Goal: Information Seeking & Learning: Learn about a topic

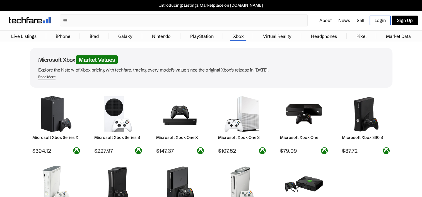
click at [49, 125] on img at bounding box center [56, 114] width 39 height 36
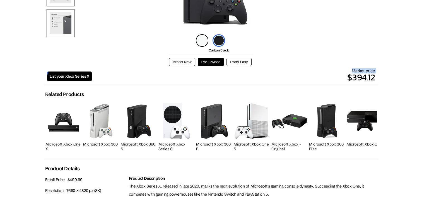
drag, startPoint x: 287, startPoint y: 69, endPoint x: 284, endPoint y: 73, distance: 4.5
click at [284, 73] on div "Market price $394.12" at bounding box center [233, 76] width 283 height 16
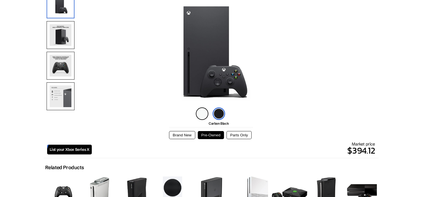
drag, startPoint x: 114, startPoint y: 69, endPoint x: 116, endPoint y: 75, distance: 6.6
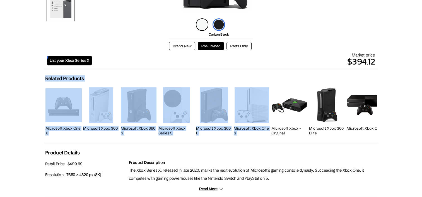
drag, startPoint x: 311, startPoint y: 86, endPoint x: 224, endPoint y: 72, distance: 87.9
click at [224, 72] on div "Robot White Carbon Black Brand New Pre-Owned Parts Only List your Xbox Series X…" at bounding box center [211, 127] width 335 height 444
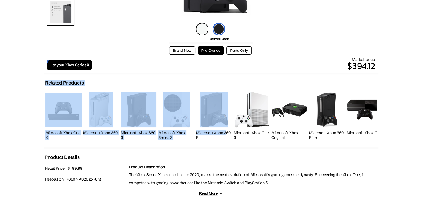
scroll to position [117, 0]
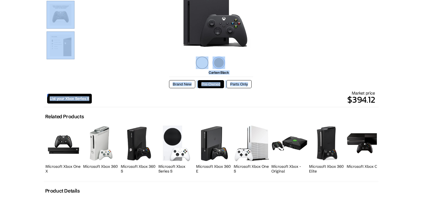
drag, startPoint x: 281, startPoint y: 64, endPoint x: 282, endPoint y: 71, distance: 7.3
click at [282, 71] on div "Robot White Carbon Black Brand New Pre-Owned Parts Only List your Xbox Series X…" at bounding box center [211, 166] width 335 height 444
